Goal: Use online tool/utility

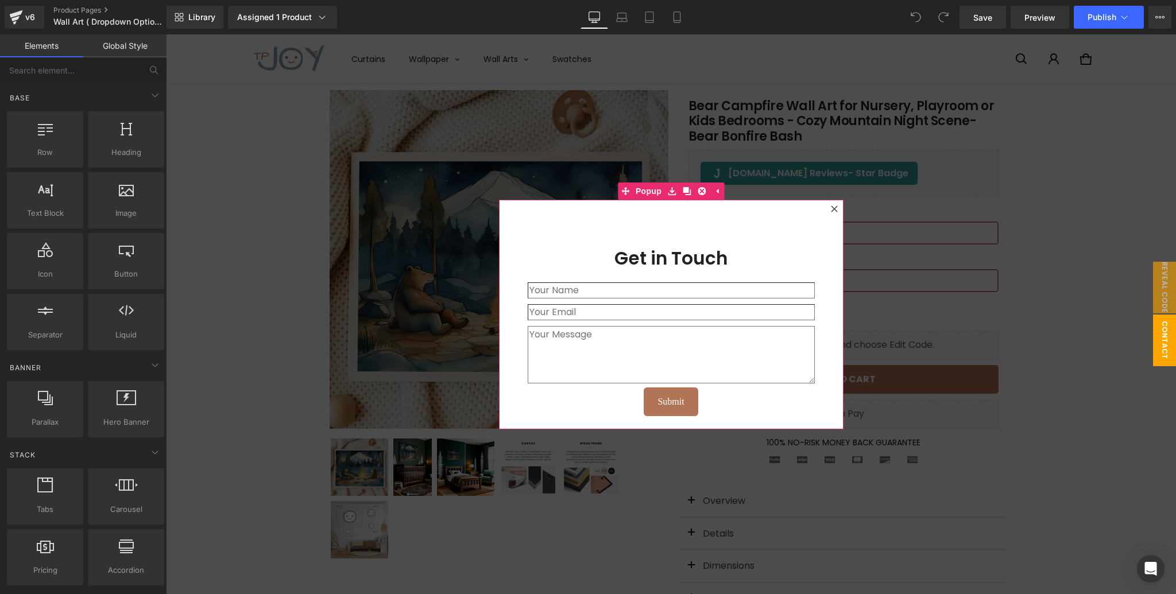
click at [834, 208] on icon at bounding box center [834, 209] width 6 height 6
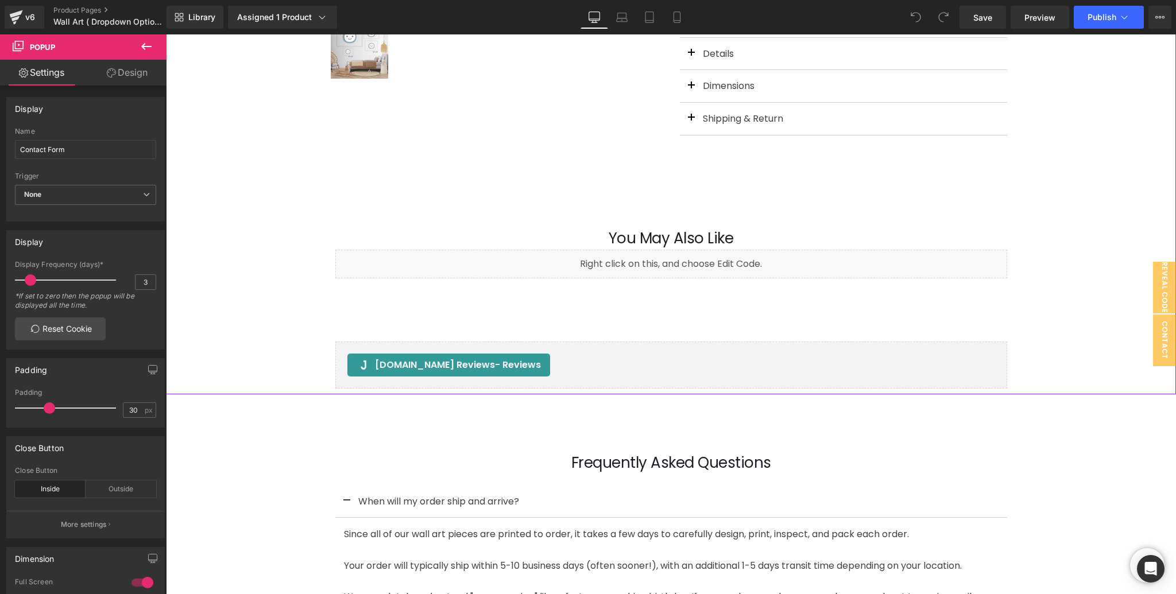
scroll to position [481, 0]
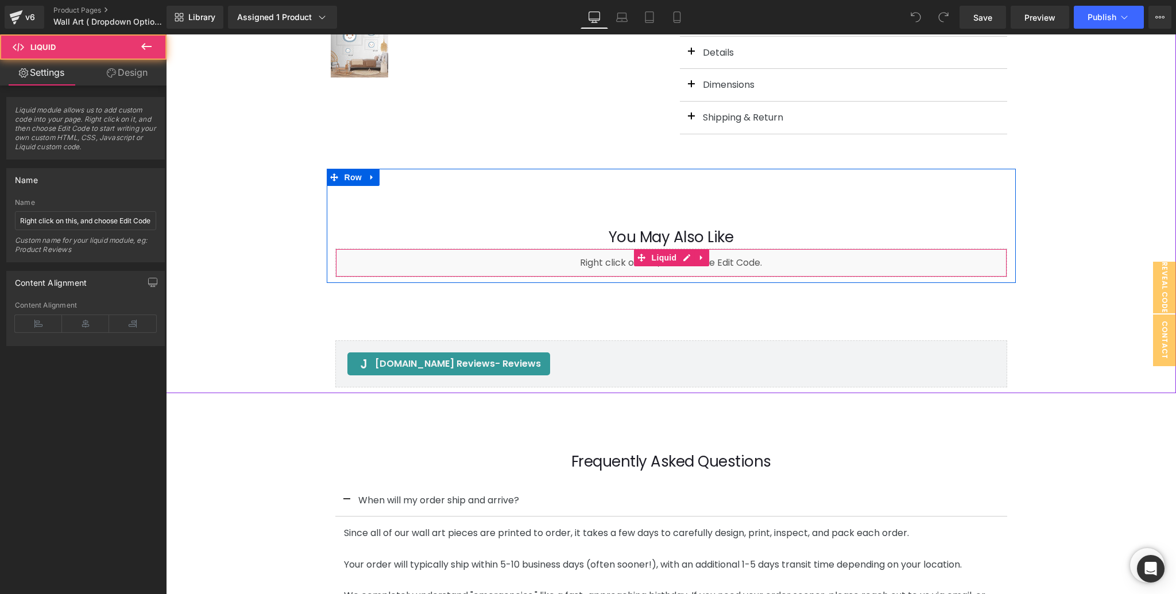
click at [705, 264] on div "Liquid" at bounding box center [671, 263] width 672 height 29
click at [665, 258] on span "Liquid" at bounding box center [664, 257] width 31 height 17
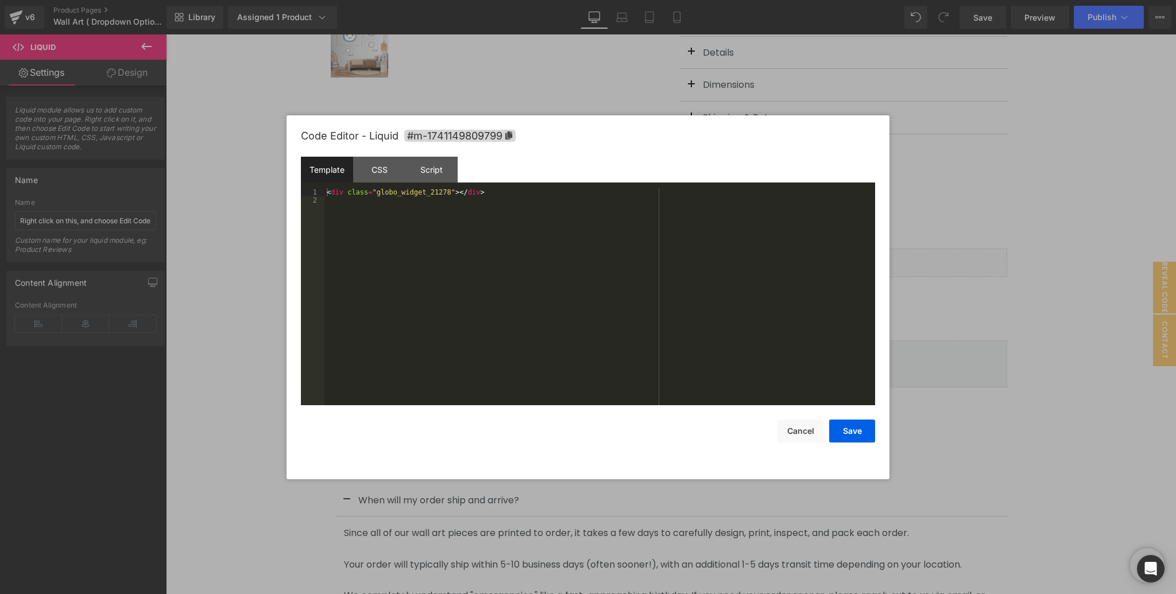
click at [640, 0] on div "Liquid You are previewing how the will restyle your page. You can not edit Elem…" at bounding box center [588, 0] width 1176 height 0
drag, startPoint x: 483, startPoint y: 191, endPoint x: 327, endPoint y: 195, distance: 156.8
click at [327, 195] on div "< div class = "globo_widget_21278" > </ div >" at bounding box center [599, 304] width 551 height 233
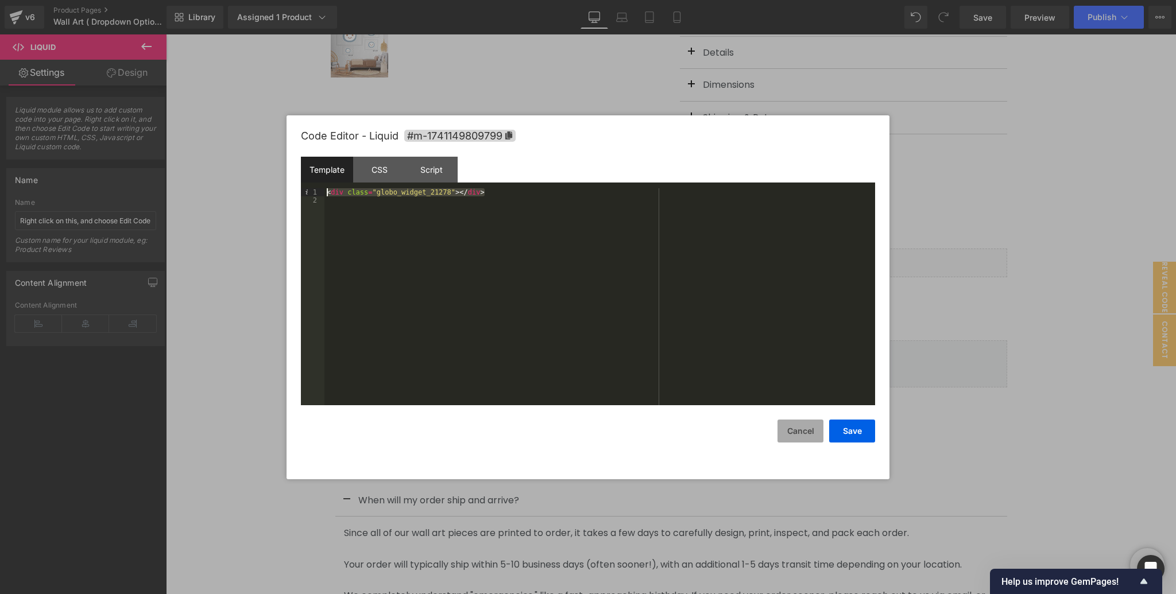
click at [787, 423] on button "Cancel" at bounding box center [800, 431] width 46 height 23
